Goal: Task Accomplishment & Management: Use online tool/utility

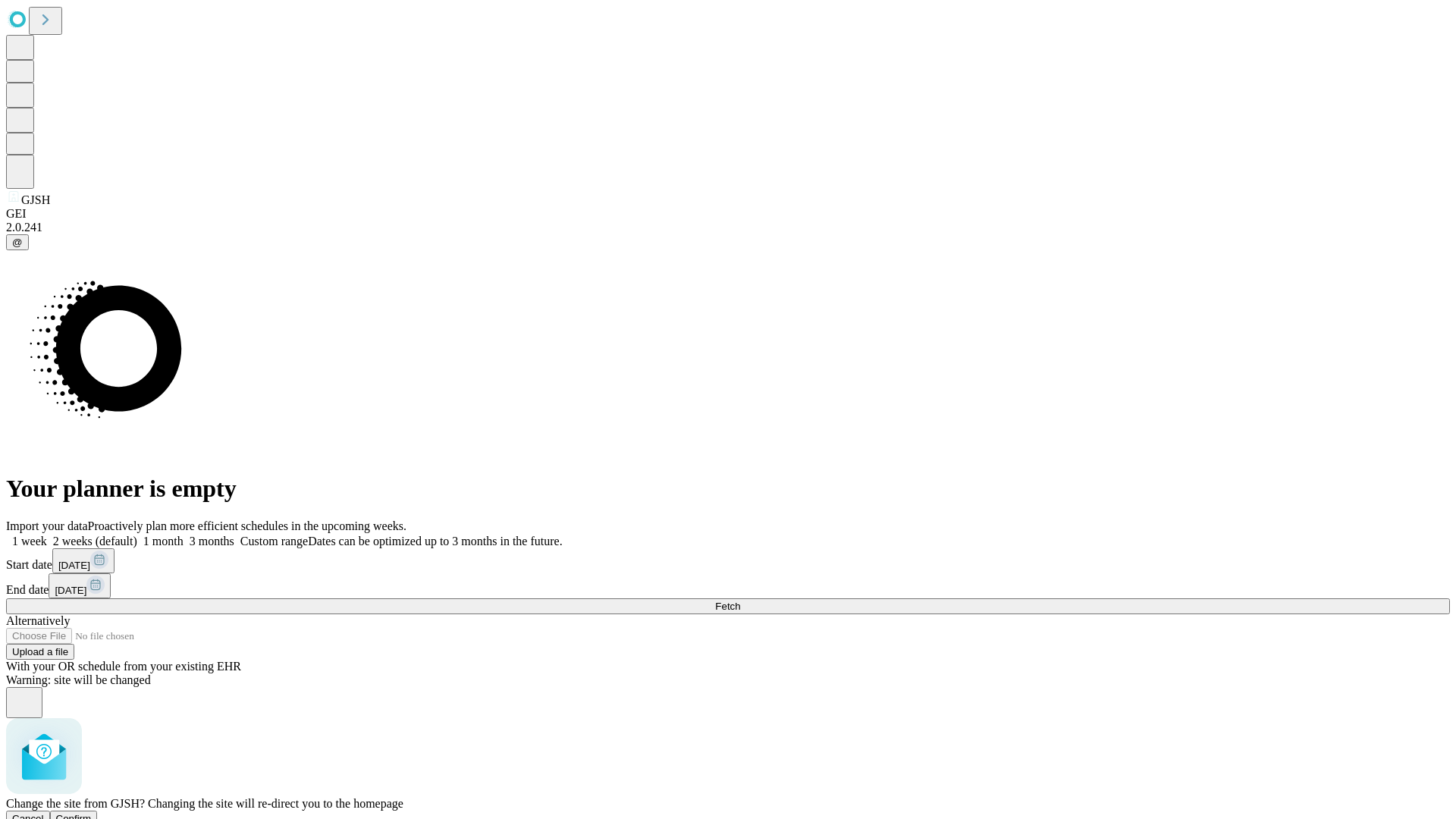
click at [91, 813] on span "Confirm" at bounding box center [73, 819] width 35 height 11
click at [184, 535] on label "1 month" at bounding box center [160, 541] width 47 height 13
click at [740, 600] on span "Fetch" at bounding box center [728, 606] width 25 height 11
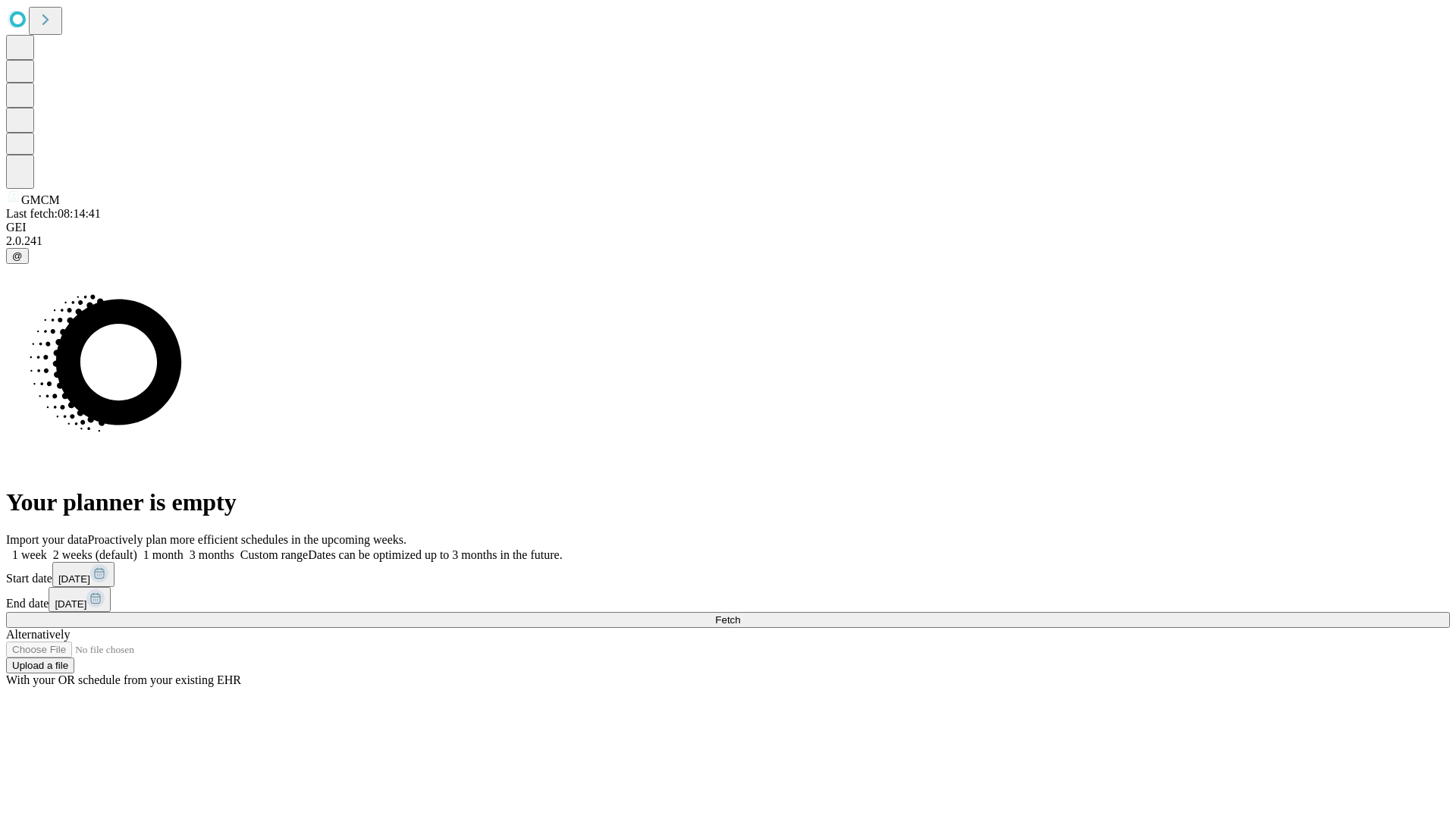
click at [184, 548] on label "1 month" at bounding box center [160, 555] width 47 height 13
click at [740, 615] on span "Fetch" at bounding box center [728, 620] width 25 height 11
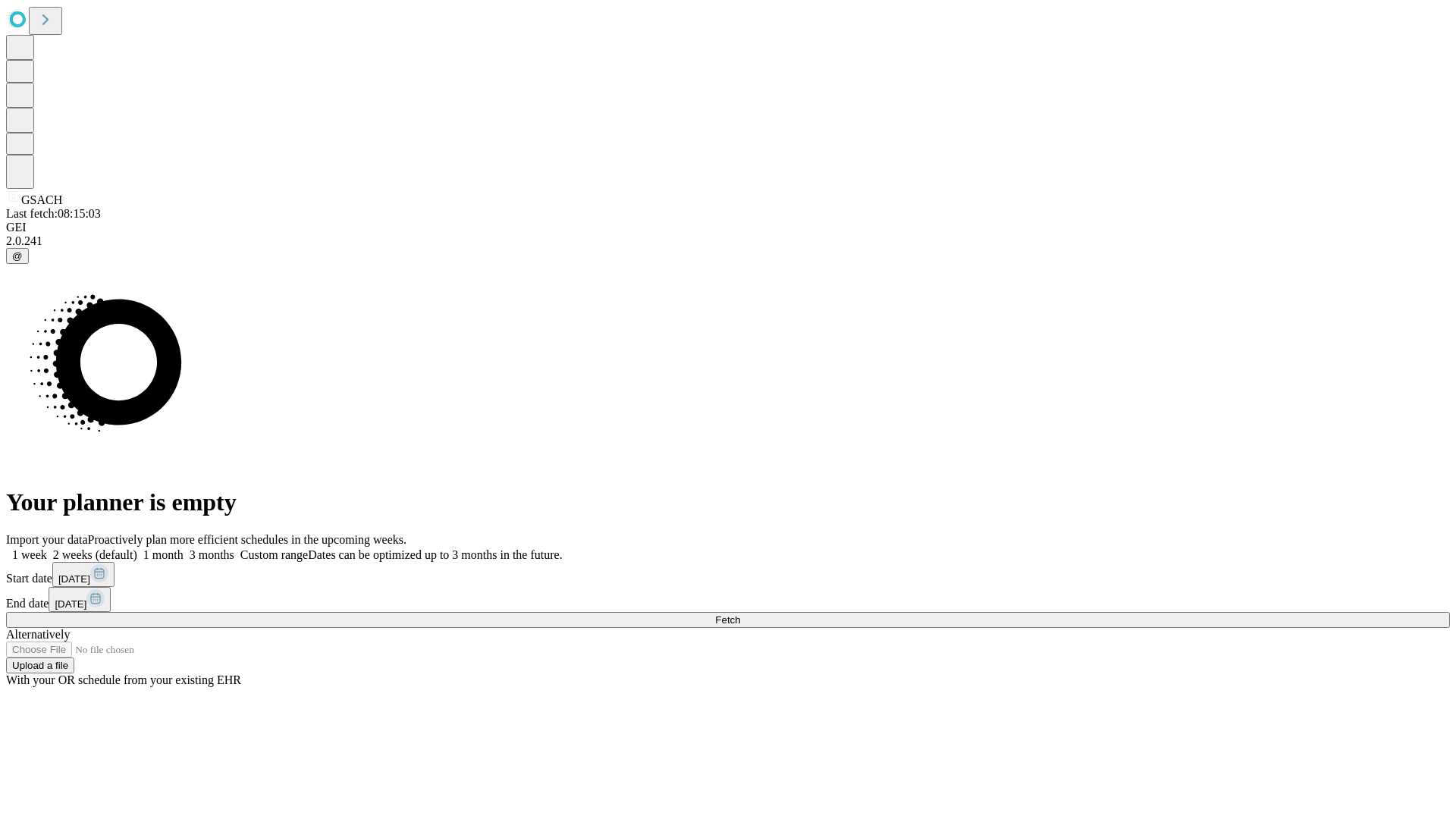
click at [184, 548] on label "1 month" at bounding box center [160, 555] width 47 height 13
click at [740, 615] on span "Fetch" at bounding box center [728, 620] width 25 height 11
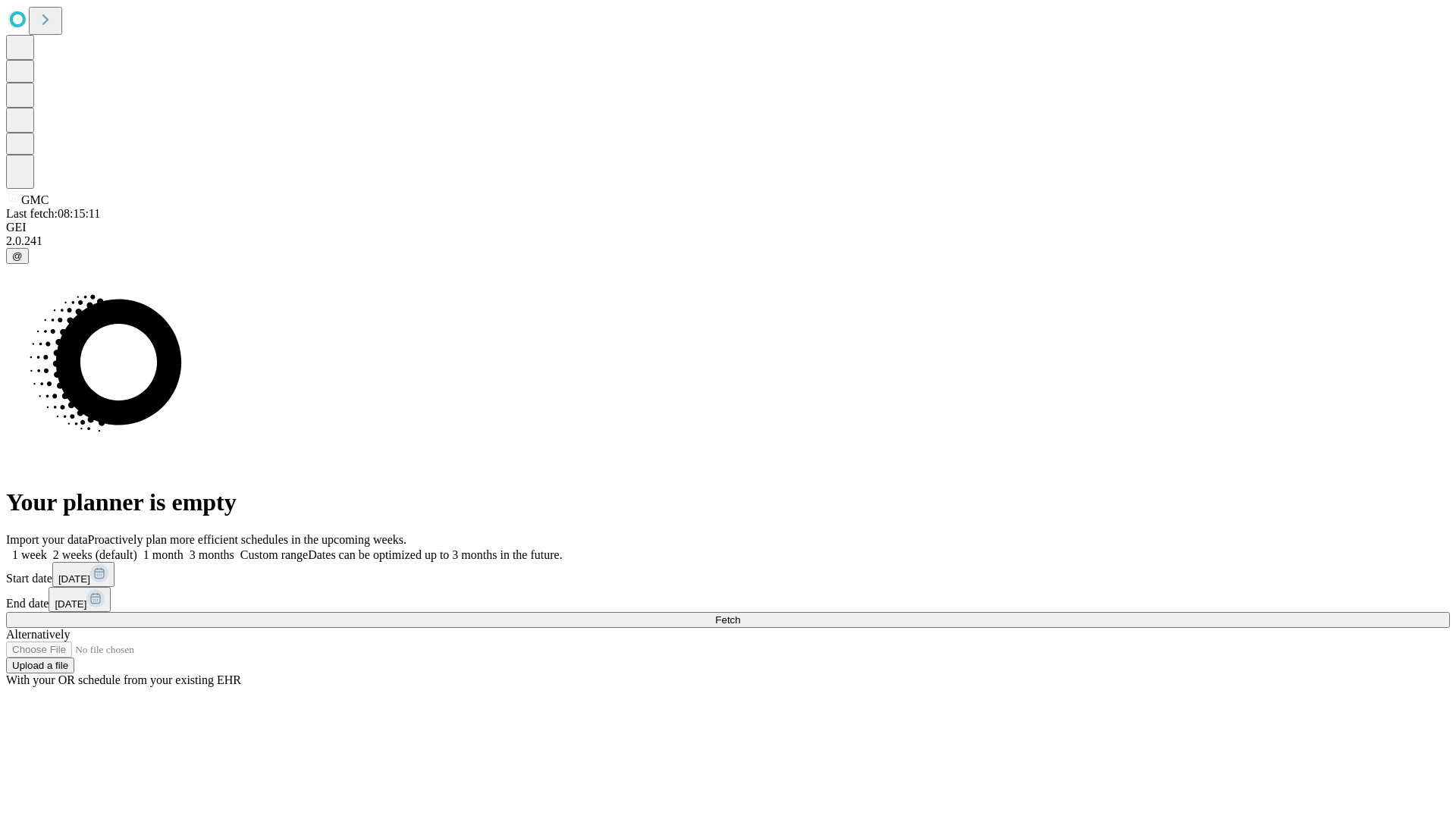
click at [184, 548] on label "1 month" at bounding box center [160, 555] width 47 height 13
click at [740, 615] on span "Fetch" at bounding box center [728, 620] width 25 height 11
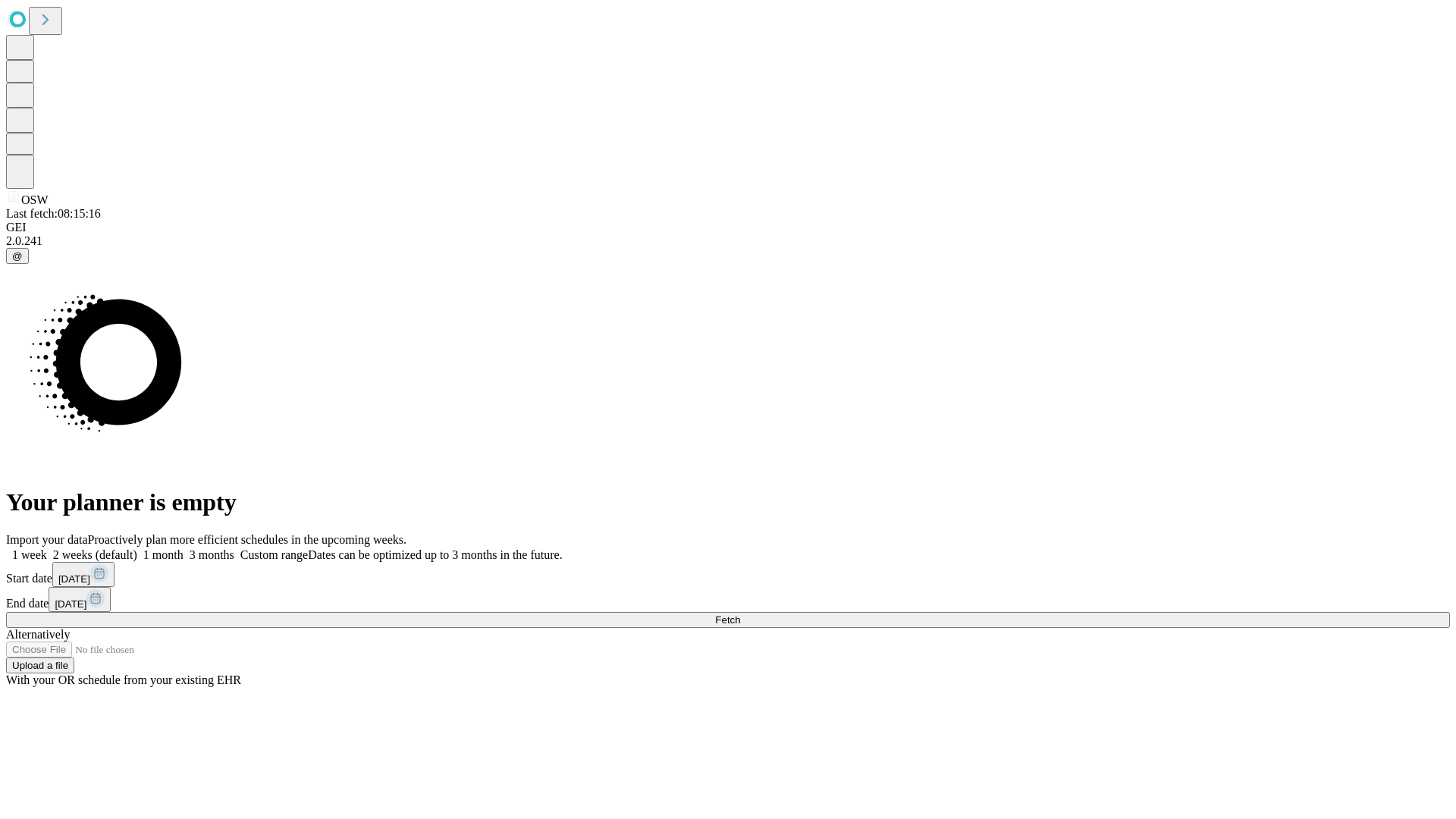
click at [184, 548] on label "1 month" at bounding box center [160, 555] width 47 height 13
click at [740, 615] on span "Fetch" at bounding box center [728, 620] width 25 height 11
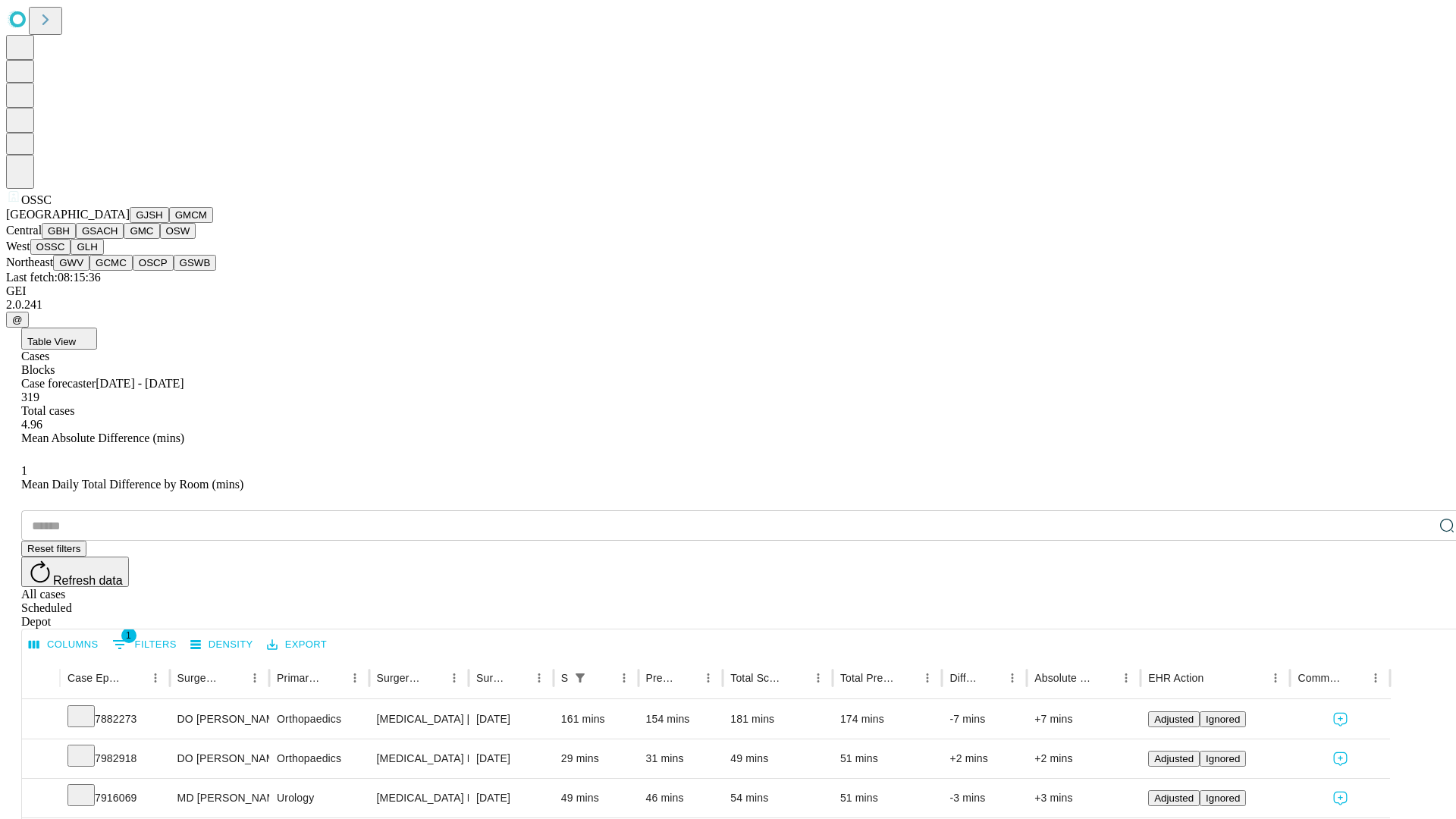
click at [103, 255] on button "GLH" at bounding box center [86, 247] width 32 height 16
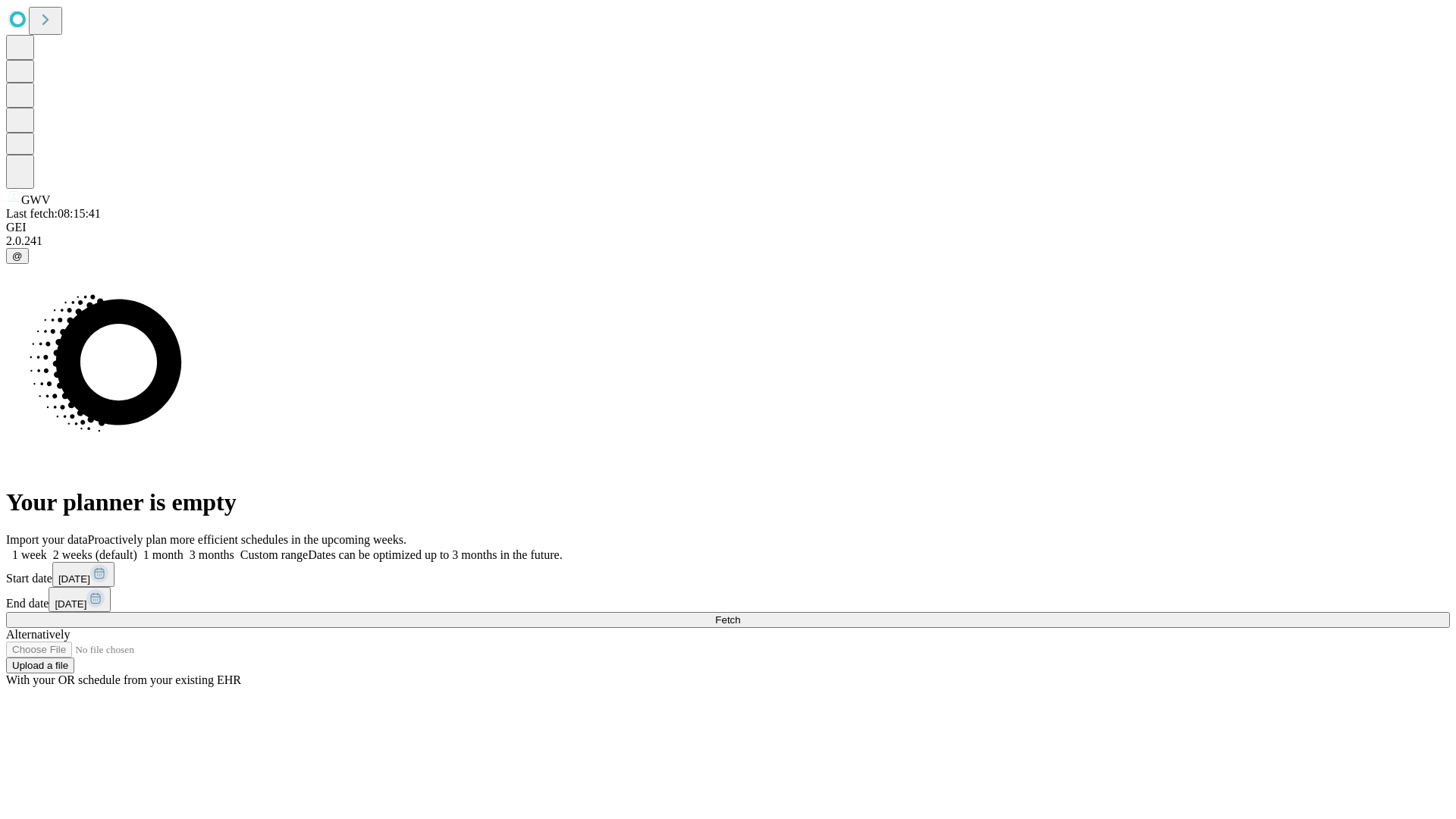
click at [184, 548] on label "1 month" at bounding box center [160, 555] width 47 height 13
click at [740, 615] on span "Fetch" at bounding box center [728, 620] width 25 height 11
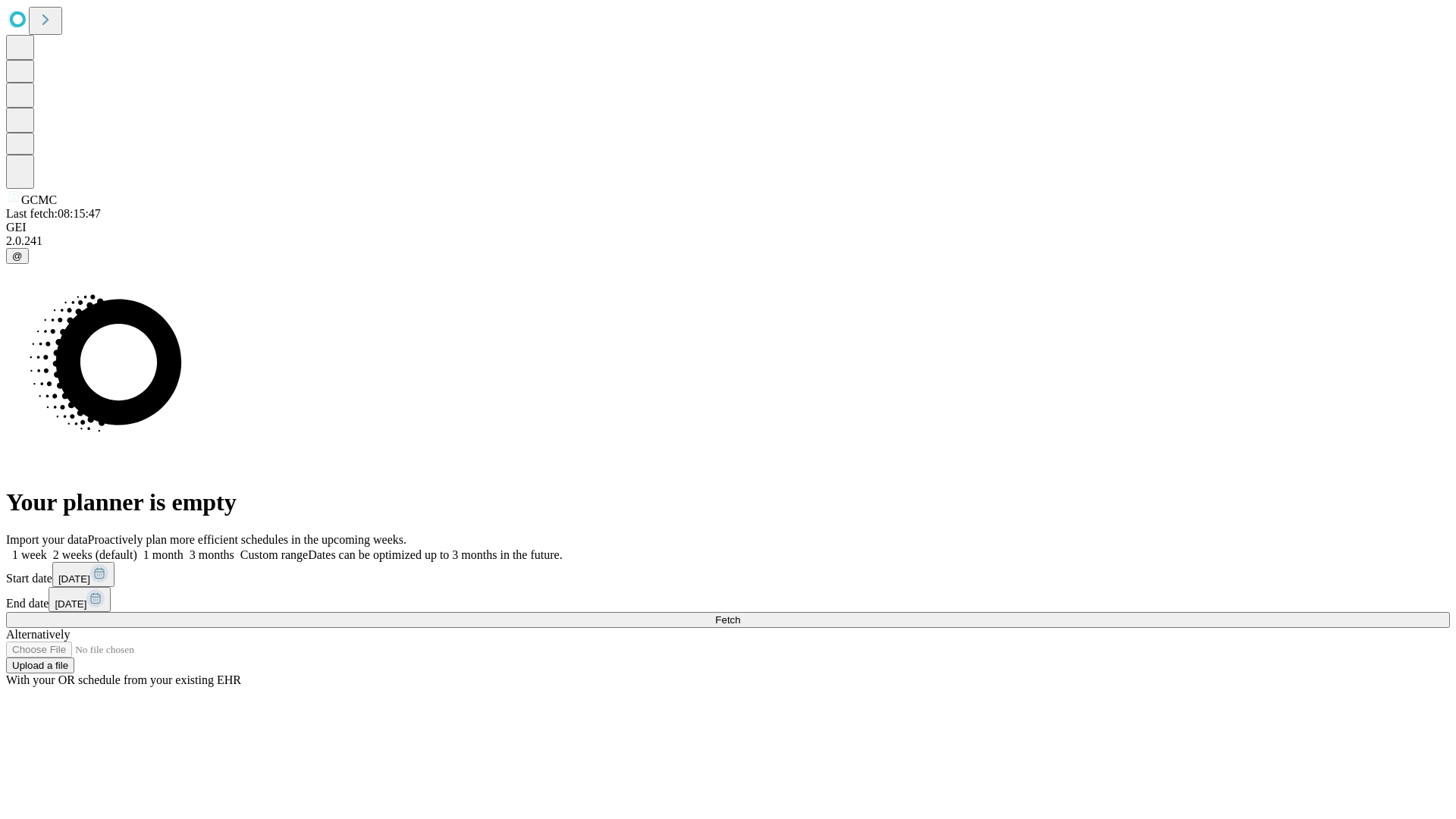
click at [184, 548] on label "1 month" at bounding box center [160, 555] width 47 height 13
click at [740, 615] on span "Fetch" at bounding box center [728, 620] width 25 height 11
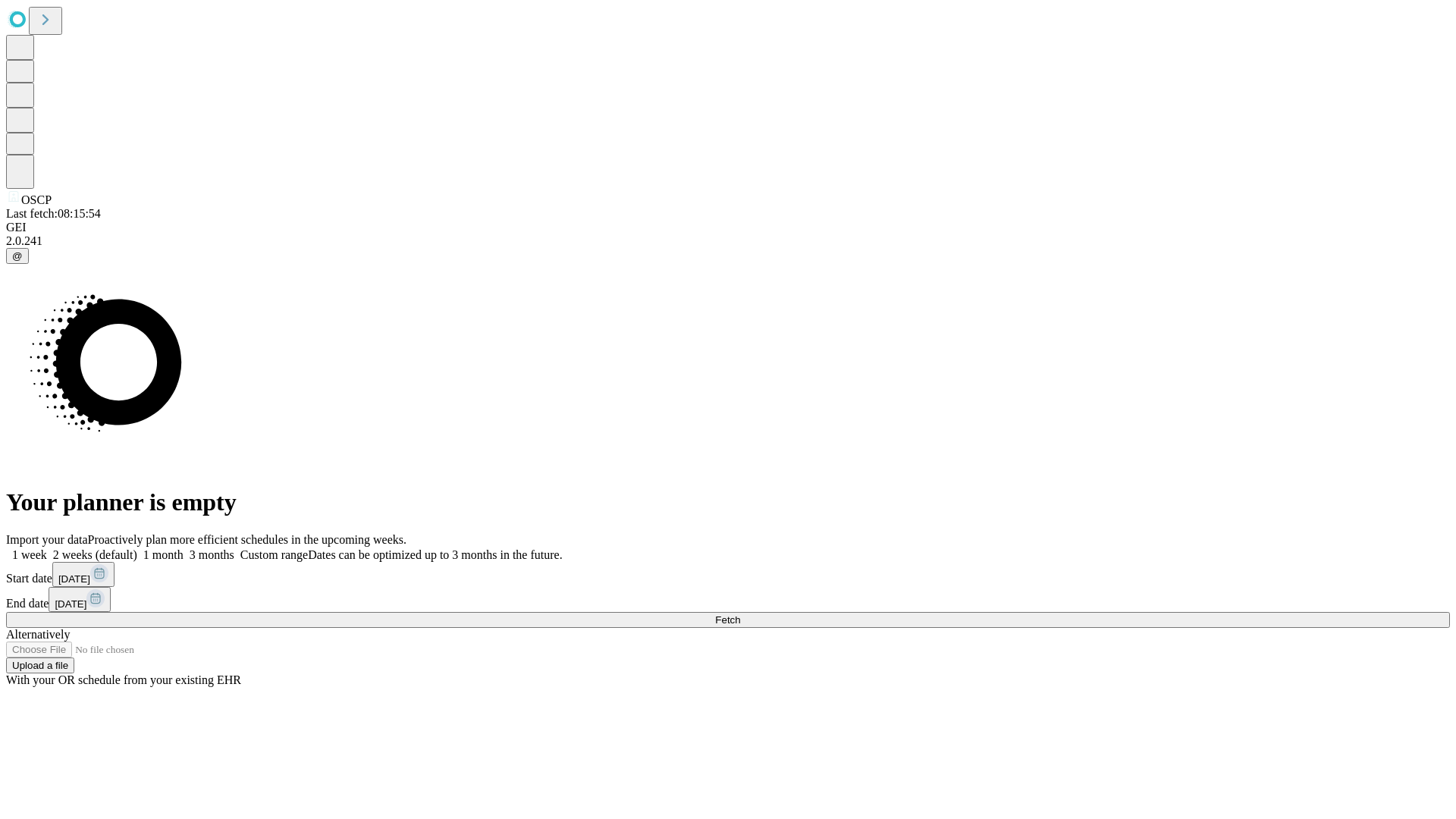
click at [184, 548] on label "1 month" at bounding box center [160, 555] width 47 height 13
click at [740, 615] on span "Fetch" at bounding box center [728, 620] width 25 height 11
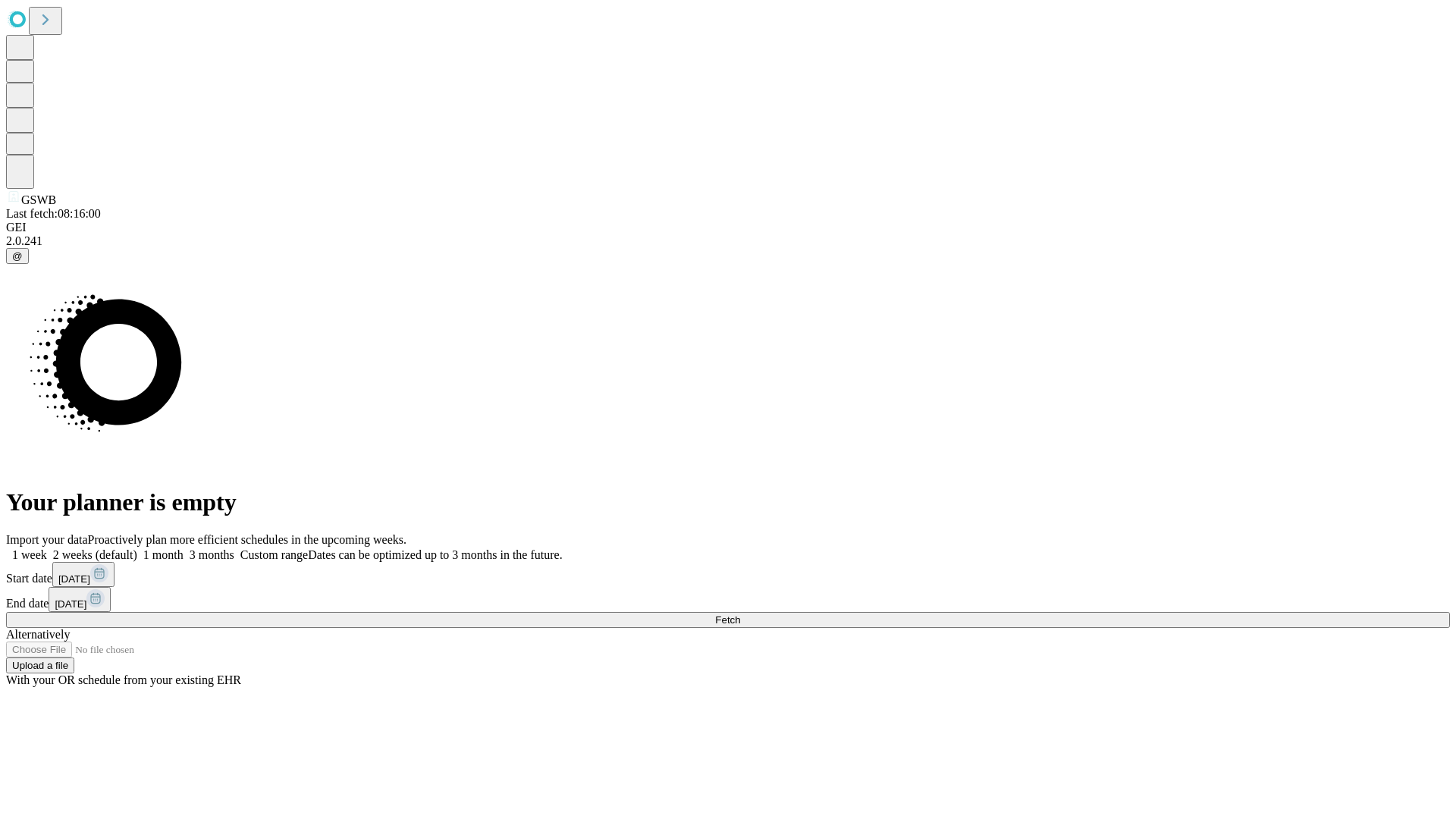
click at [740, 615] on span "Fetch" at bounding box center [728, 620] width 25 height 11
